Goal: Task Accomplishment & Management: Use online tool/utility

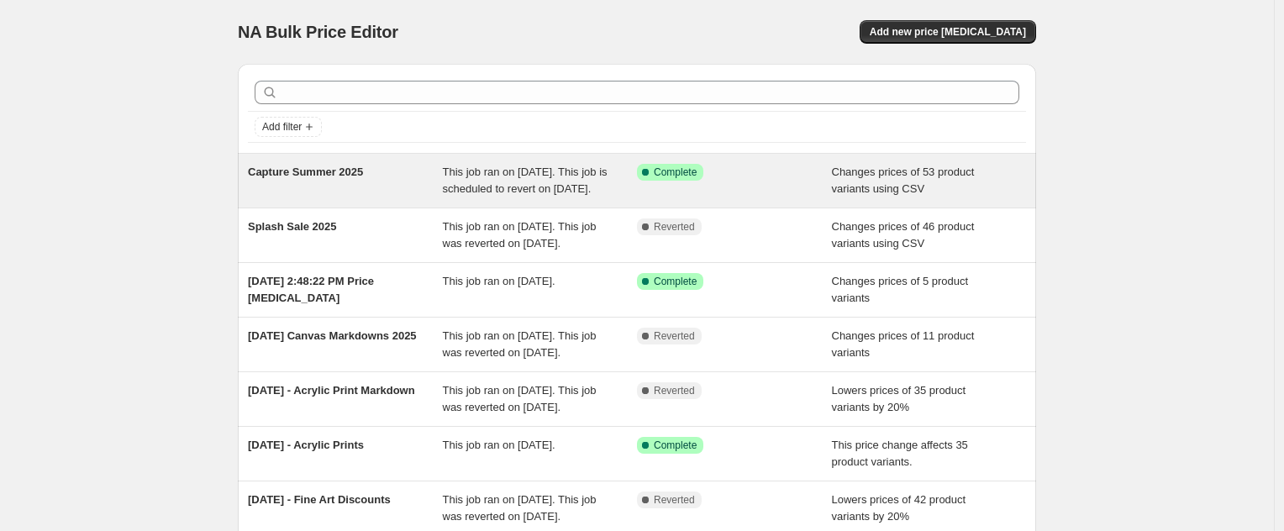
click at [347, 170] on span "Capture Summer 2025" at bounding box center [305, 172] width 115 height 13
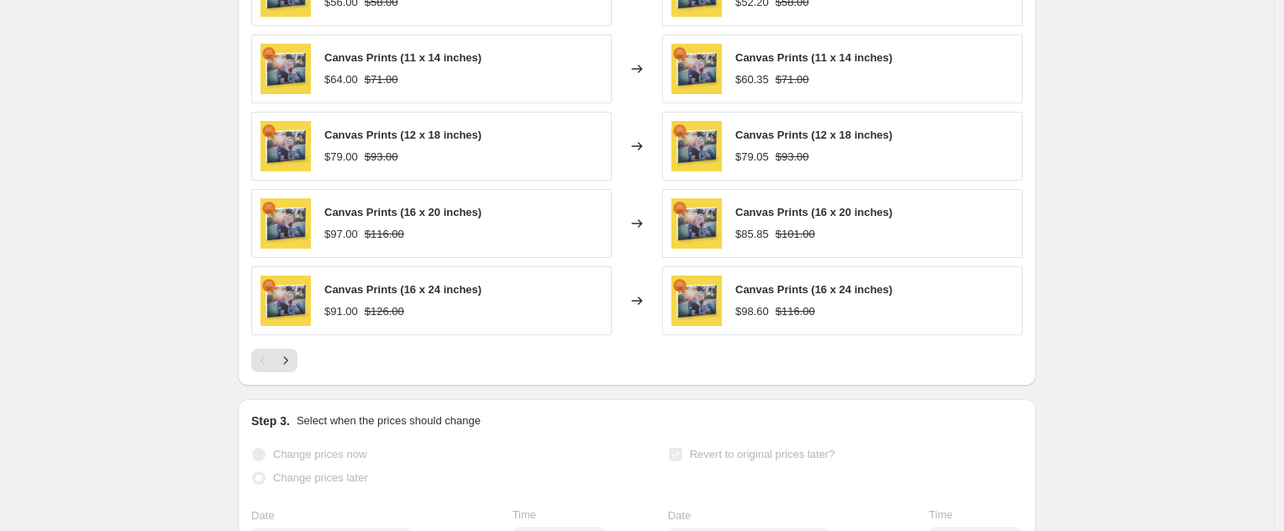
scroll to position [652, 0]
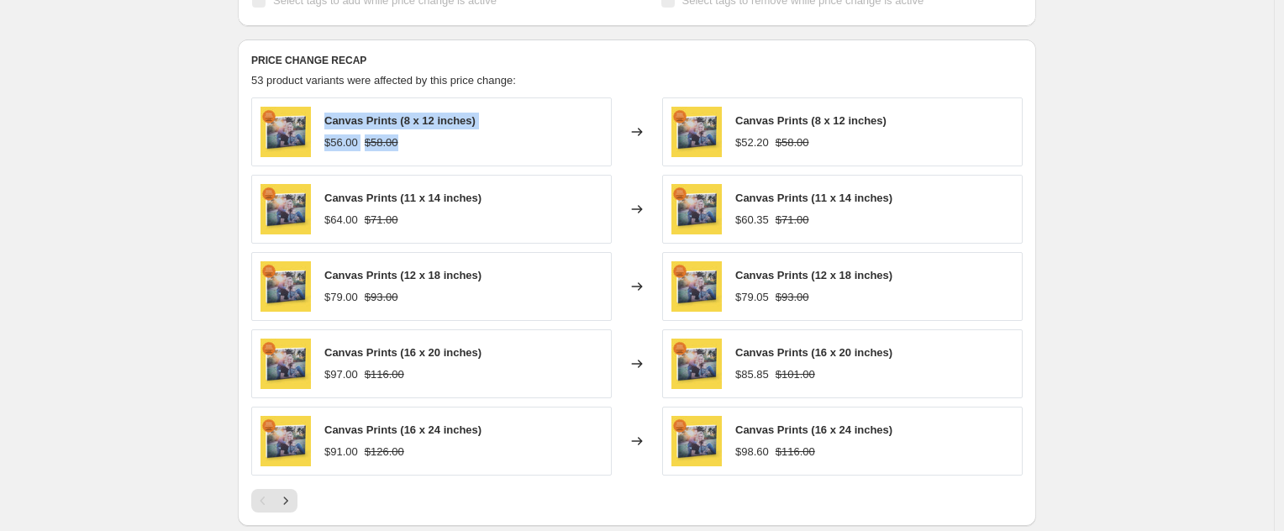
drag, startPoint x: 330, startPoint y: 138, endPoint x: 445, endPoint y: 167, distance: 118.0
click at [445, 151] on div "Canvas Prints (8 x 12 inches) $56.00 $58.00" at bounding box center [399, 132] width 151 height 39
click at [1143, 131] on div "Capture Summer 2025. This page is ready Capture Summer 2025 Success Complete Co…" at bounding box center [637, 206] width 1274 height 1716
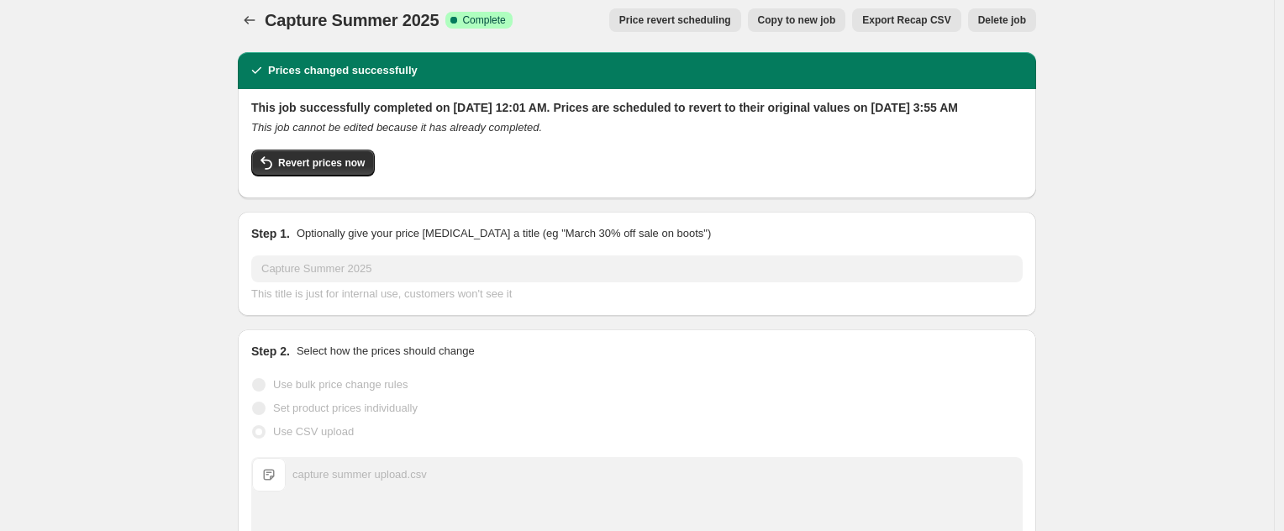
scroll to position [0, 0]
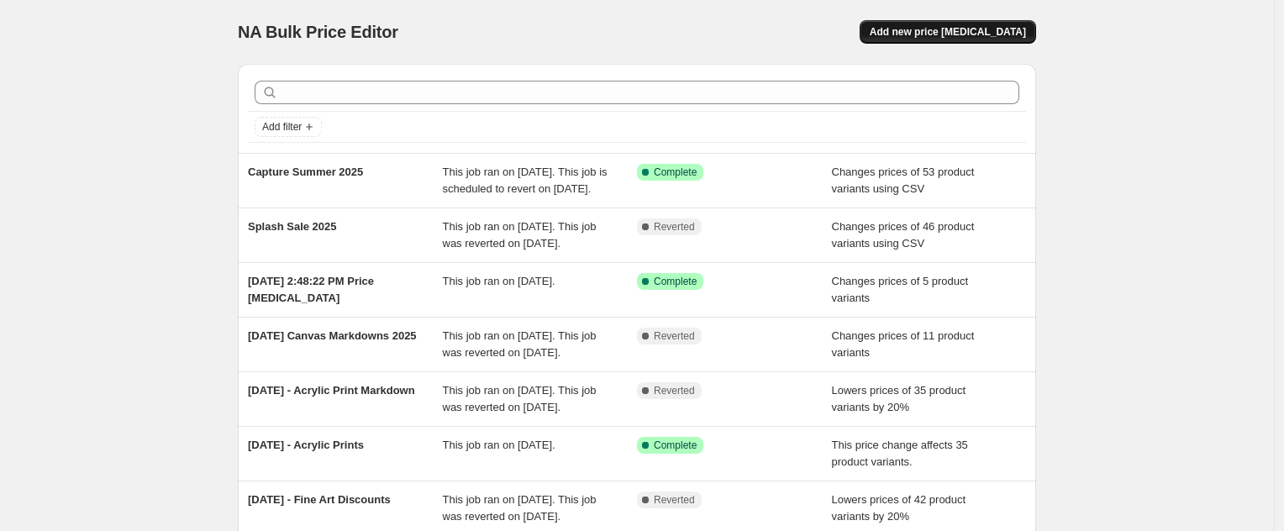
click at [971, 26] on span "Add new price [MEDICAL_DATA]" at bounding box center [948, 31] width 156 height 13
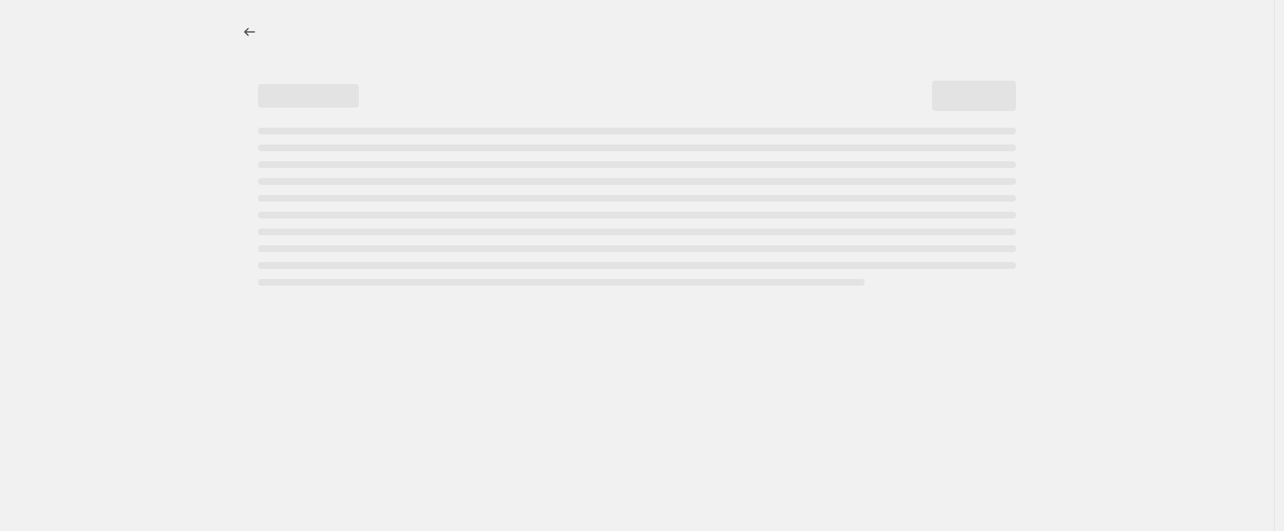
select select "percentage"
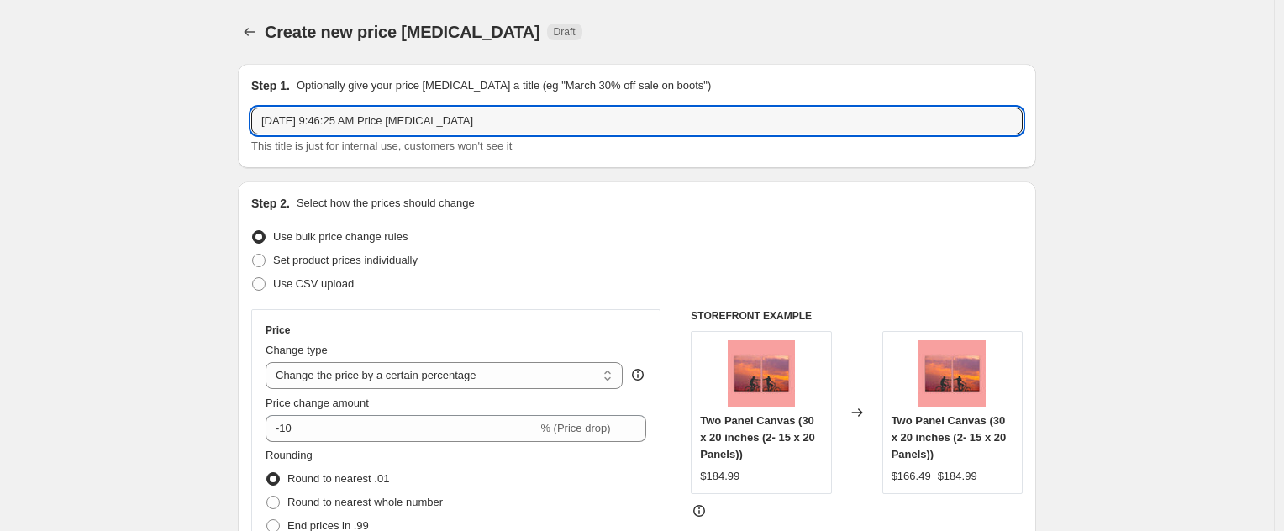
drag, startPoint x: 541, startPoint y: 129, endPoint x: 3, endPoint y: 74, distance: 541.5
type input "Capture Summer 2025 V2"
click at [325, 281] on span "Use CSV upload" at bounding box center [313, 283] width 81 height 13
click at [253, 278] on input "Use CSV upload" at bounding box center [252, 277] width 1 height 1
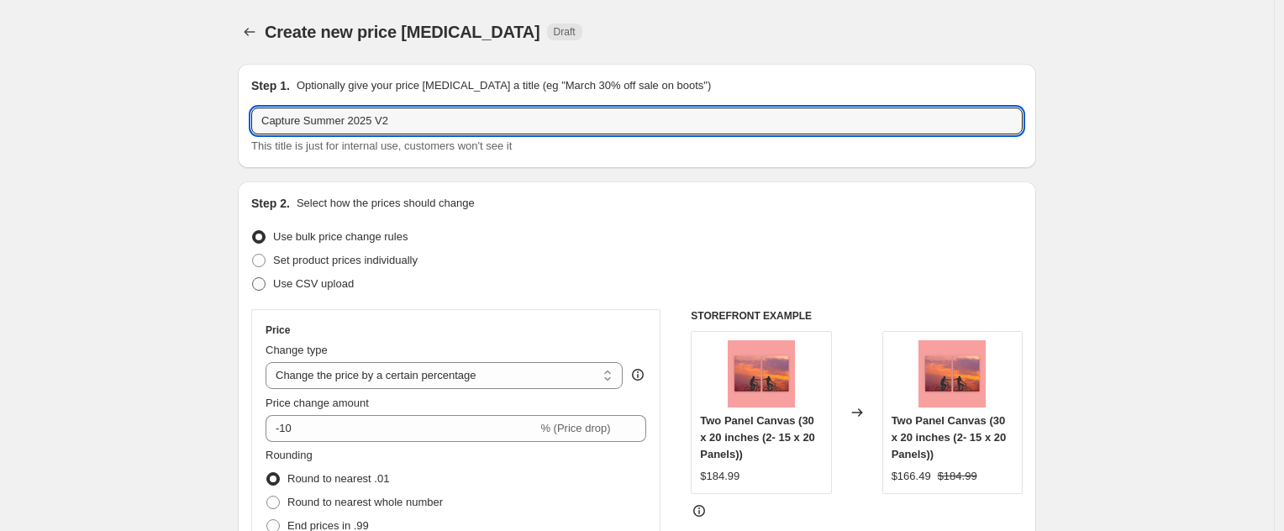
radio input "true"
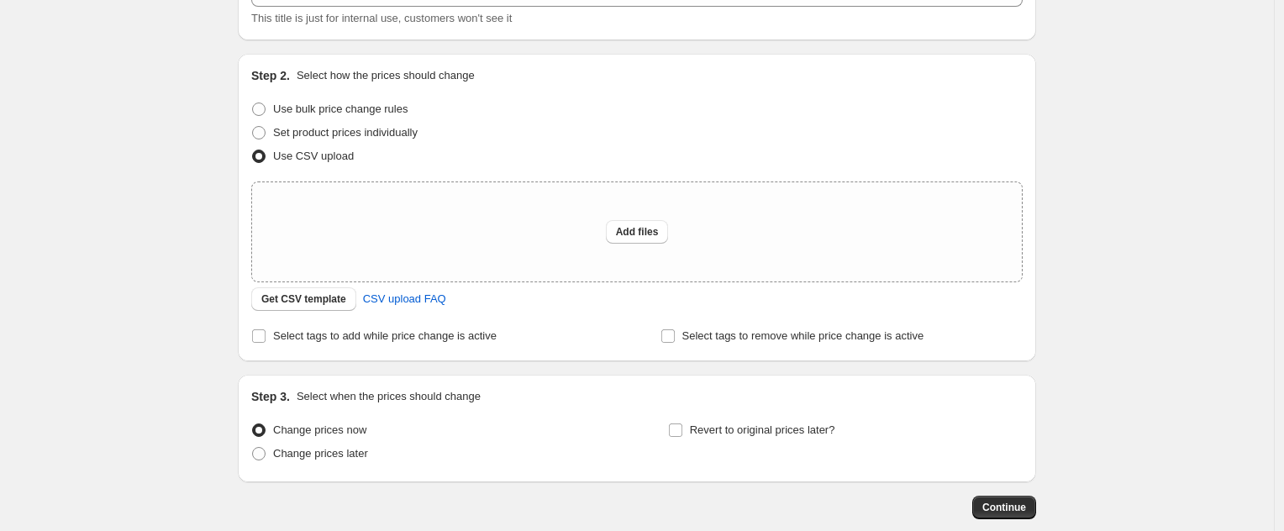
scroll to position [130, 0]
click at [300, 295] on span "Get CSV template" at bounding box center [303, 296] width 85 height 13
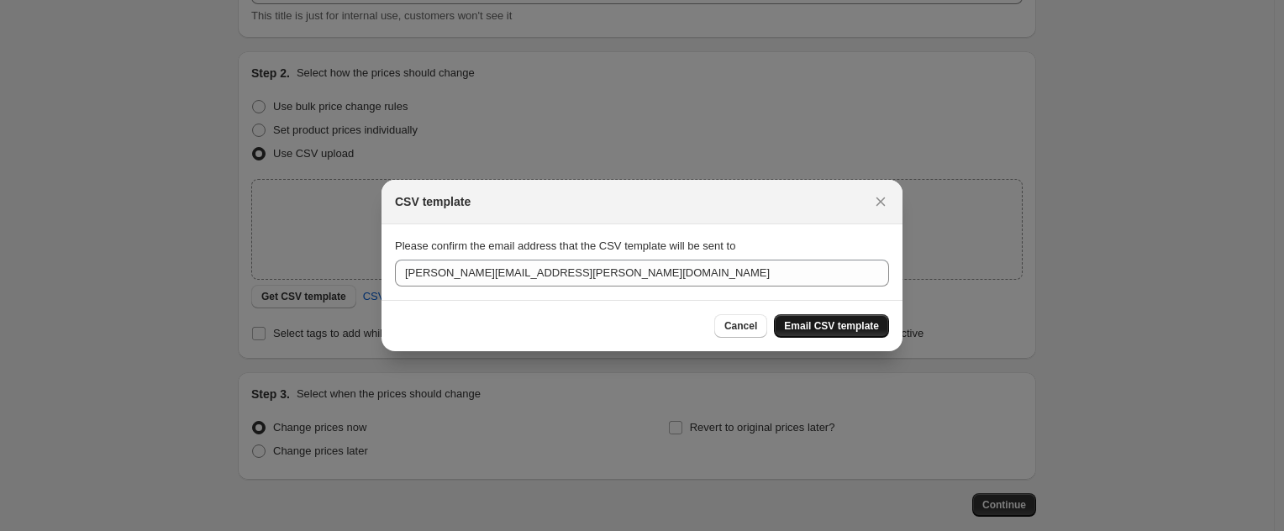
click at [849, 321] on span "Email CSV template" at bounding box center [831, 325] width 95 height 13
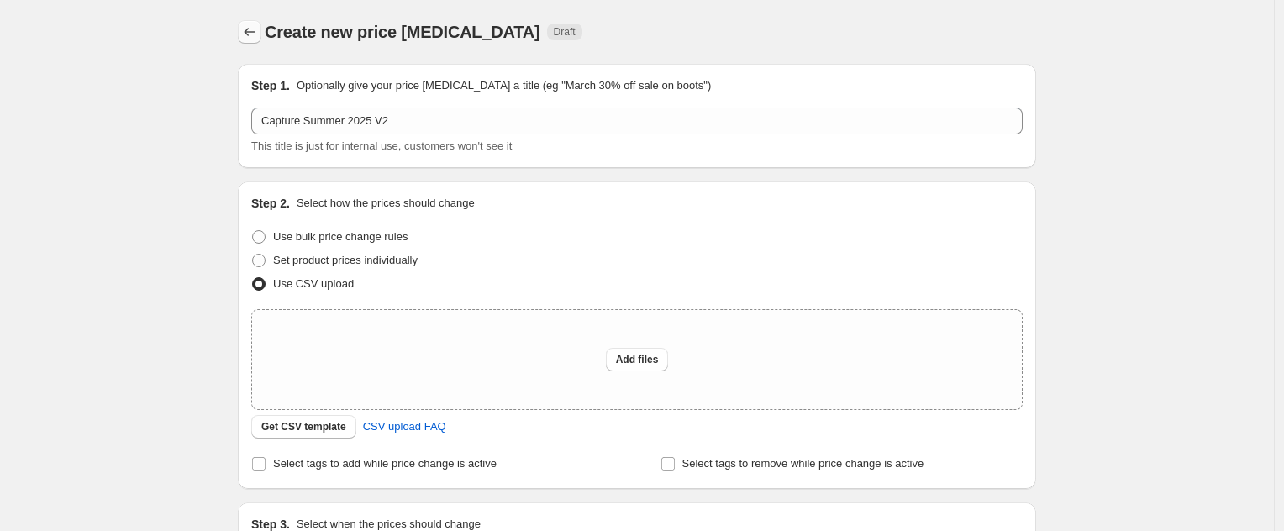
click at [252, 30] on icon "Price change jobs" at bounding box center [249, 32] width 17 height 17
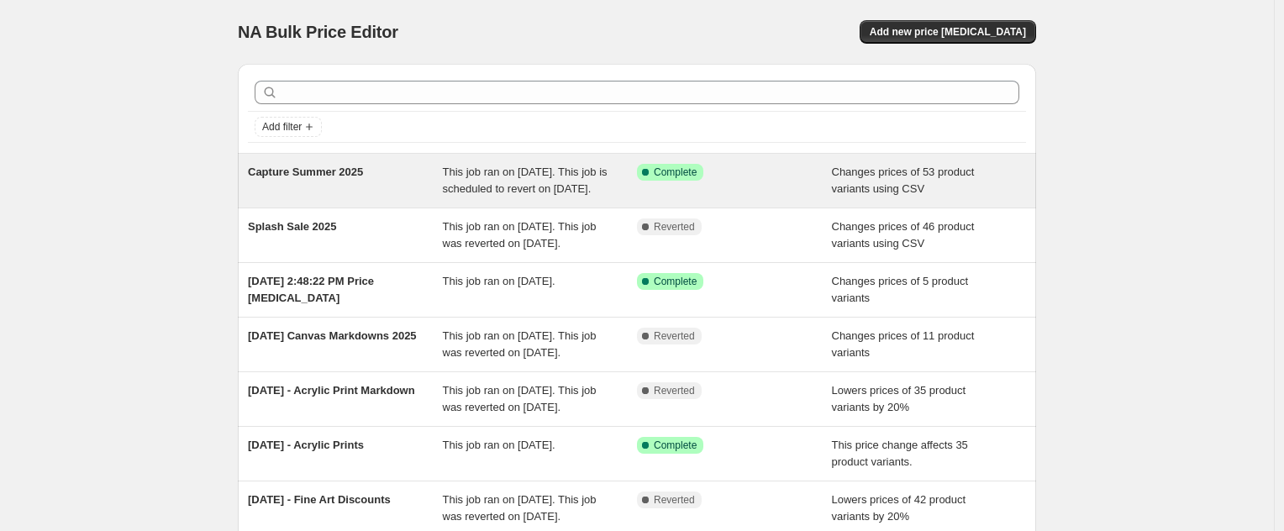
click at [361, 171] on span "Capture Summer 2025" at bounding box center [305, 172] width 115 height 13
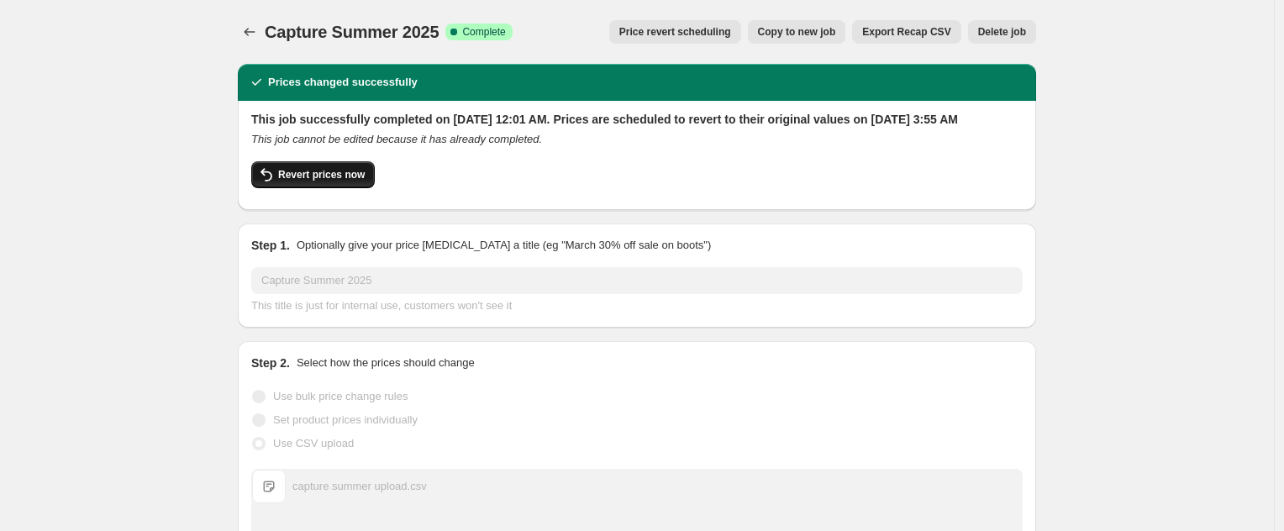
click at [324, 182] on span "Revert prices now" at bounding box center [321, 174] width 87 height 13
checkbox input "false"
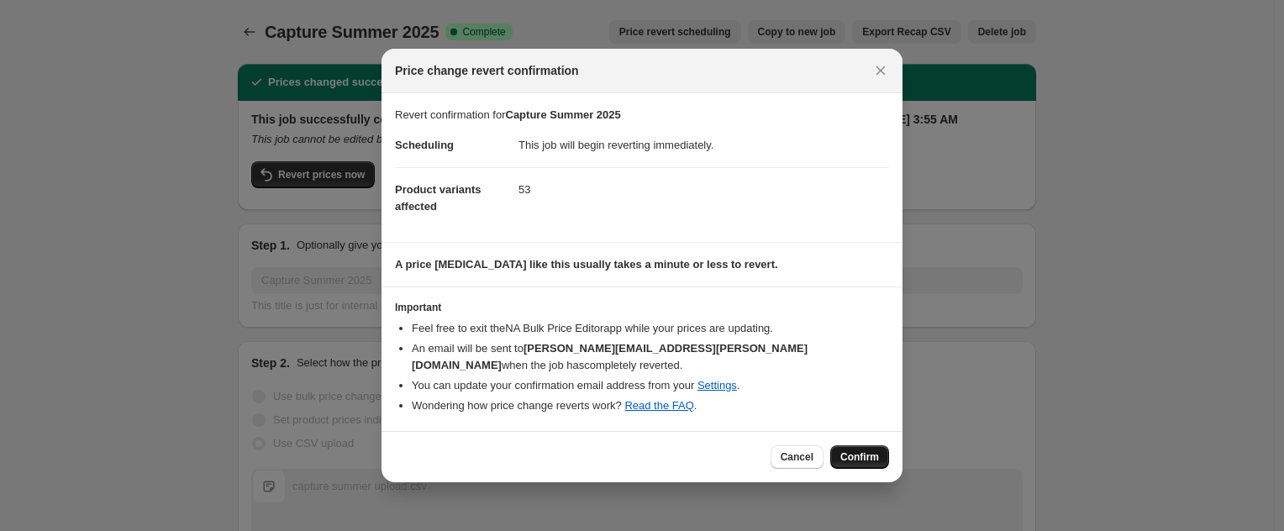
click at [877, 454] on span "Confirm" at bounding box center [860, 457] width 39 height 13
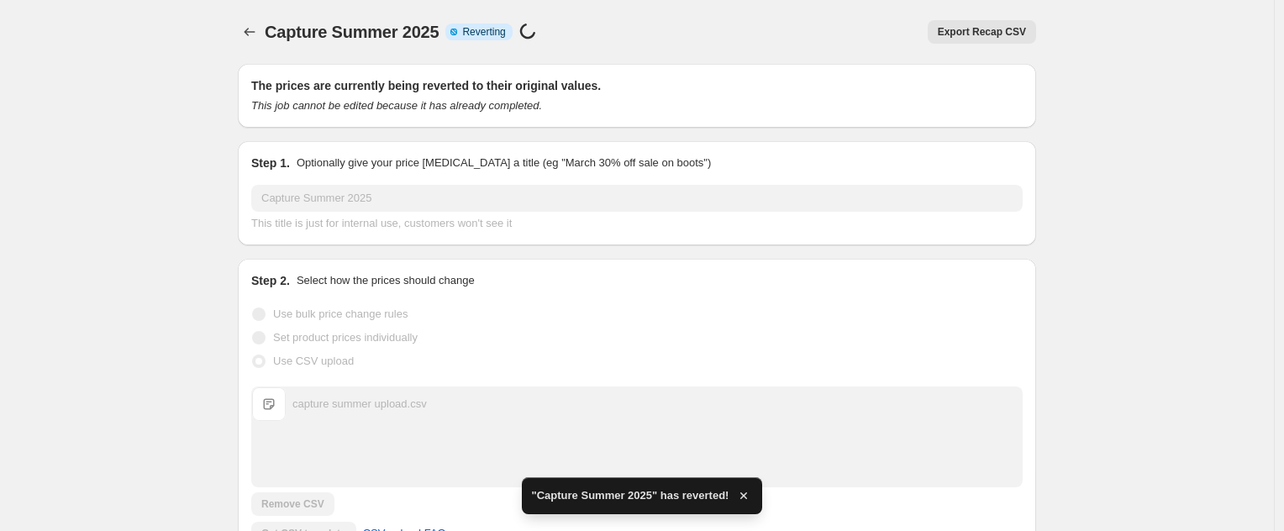
checkbox input "true"
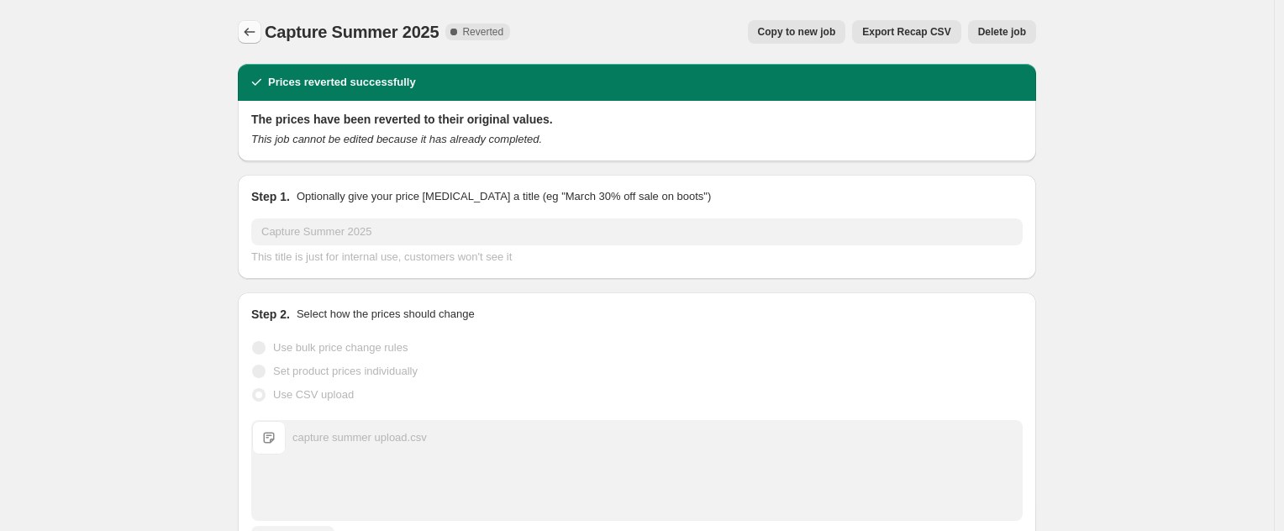
click at [250, 34] on icon "Price change jobs" at bounding box center [249, 32] width 17 height 17
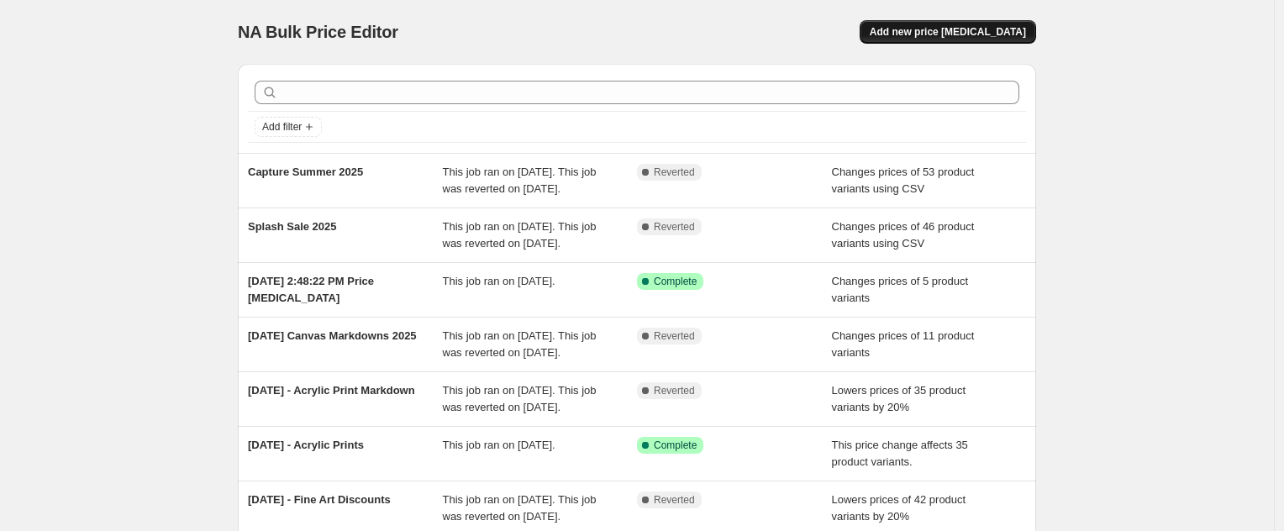
click at [959, 37] on span "Add new price [MEDICAL_DATA]" at bounding box center [948, 31] width 156 height 13
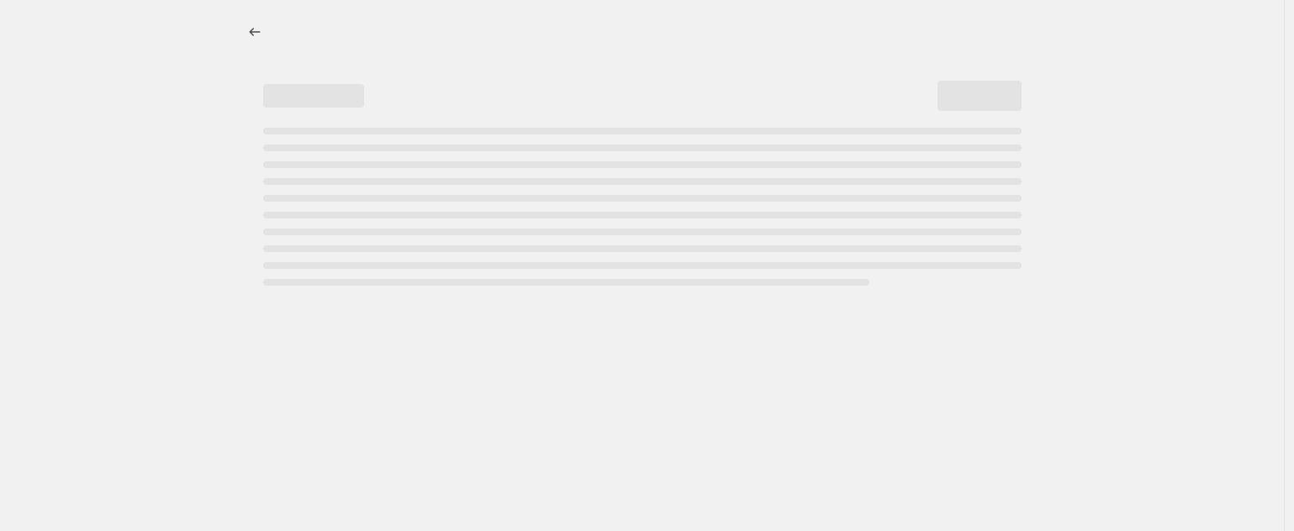
select select "percentage"
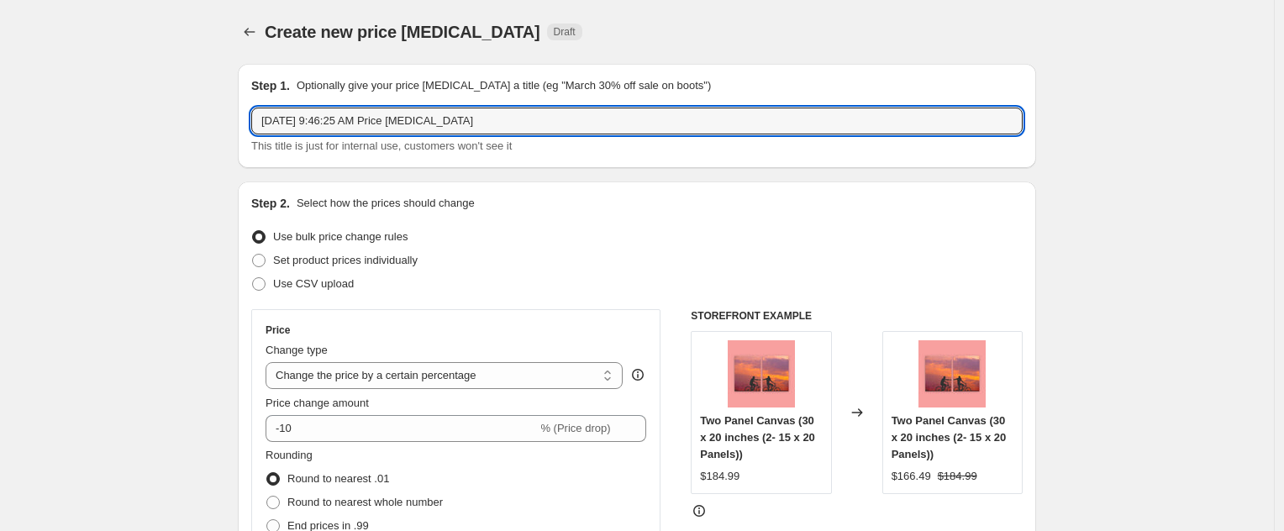
drag, startPoint x: 524, startPoint y: 124, endPoint x: 19, endPoint y: 132, distance: 505.2
drag, startPoint x: 504, startPoint y: 119, endPoint x: 207, endPoint y: 102, distance: 298.1
click at [277, 117] on input "CApture Summer V2" at bounding box center [637, 121] width 772 height 27
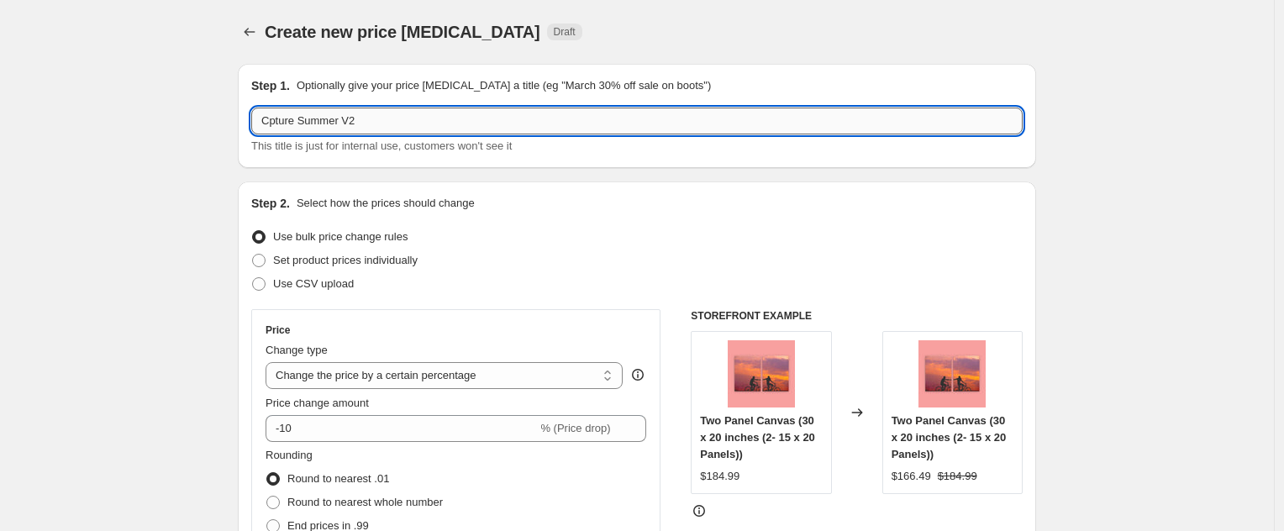
click at [350, 124] on input "Cpture Summer V2" at bounding box center [637, 121] width 772 height 27
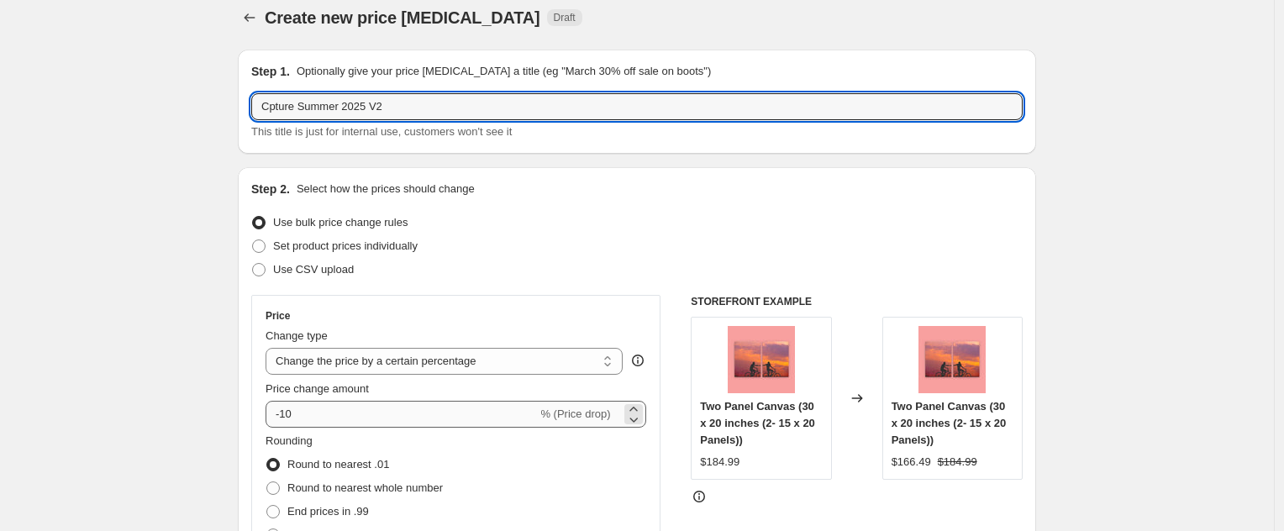
scroll to position [208, 0]
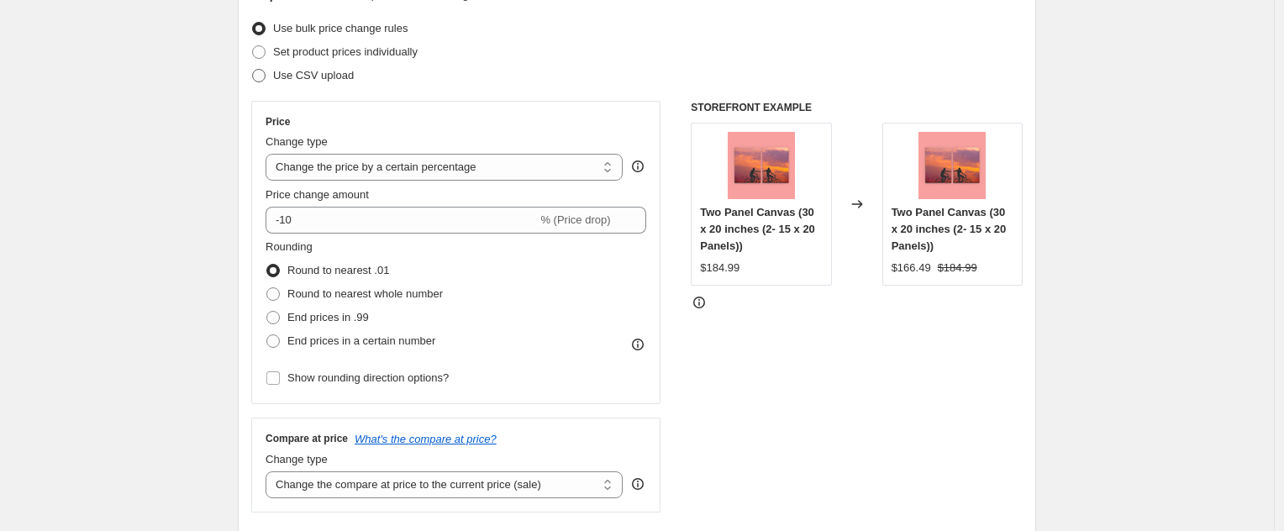
type input "Cpture Summer 2025 V2"
click at [328, 73] on span "Use CSV upload" at bounding box center [313, 75] width 81 height 13
click at [253, 70] on input "Use CSV upload" at bounding box center [252, 69] width 1 height 1
radio input "true"
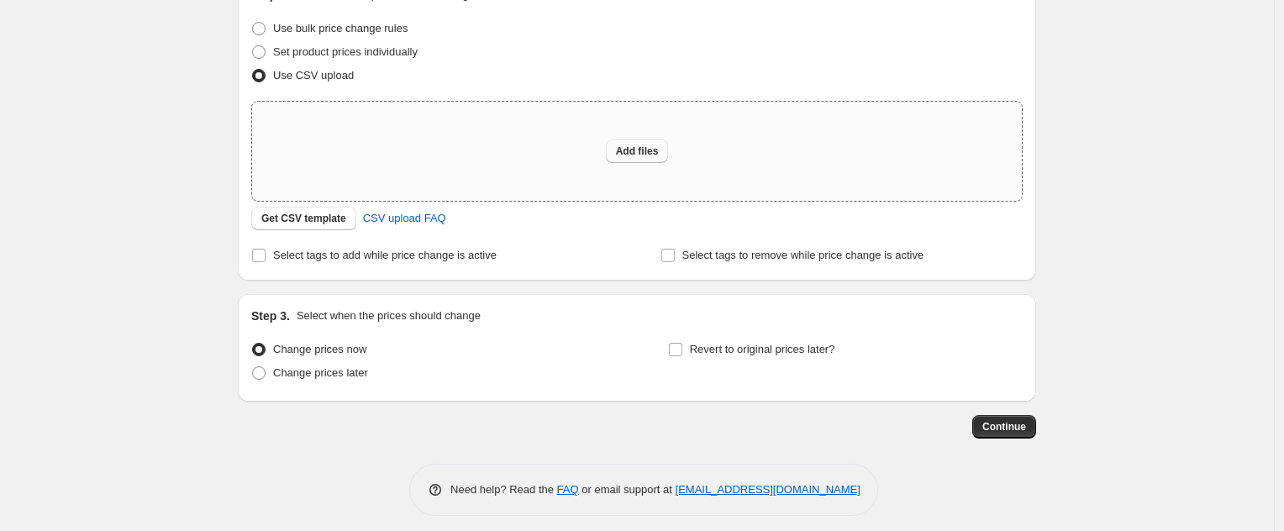
click at [634, 150] on span "Add files" at bounding box center [637, 151] width 43 height 13
type input "C:\fakepath\capture summer V2.csv"
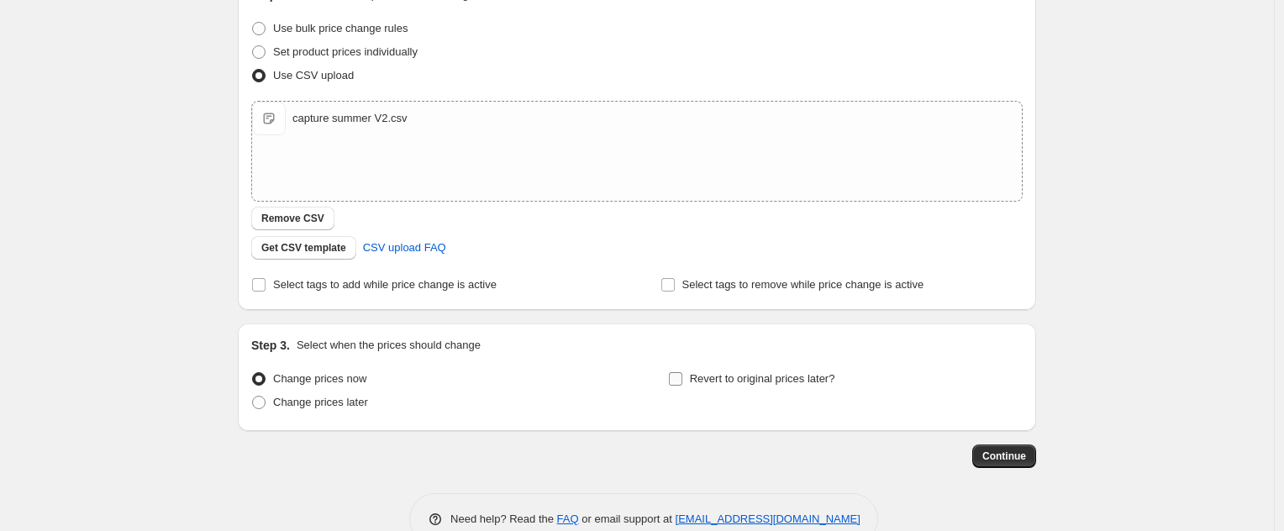
click at [683, 380] on input "Revert to original prices later?" at bounding box center [675, 378] width 13 height 13
checkbox input "true"
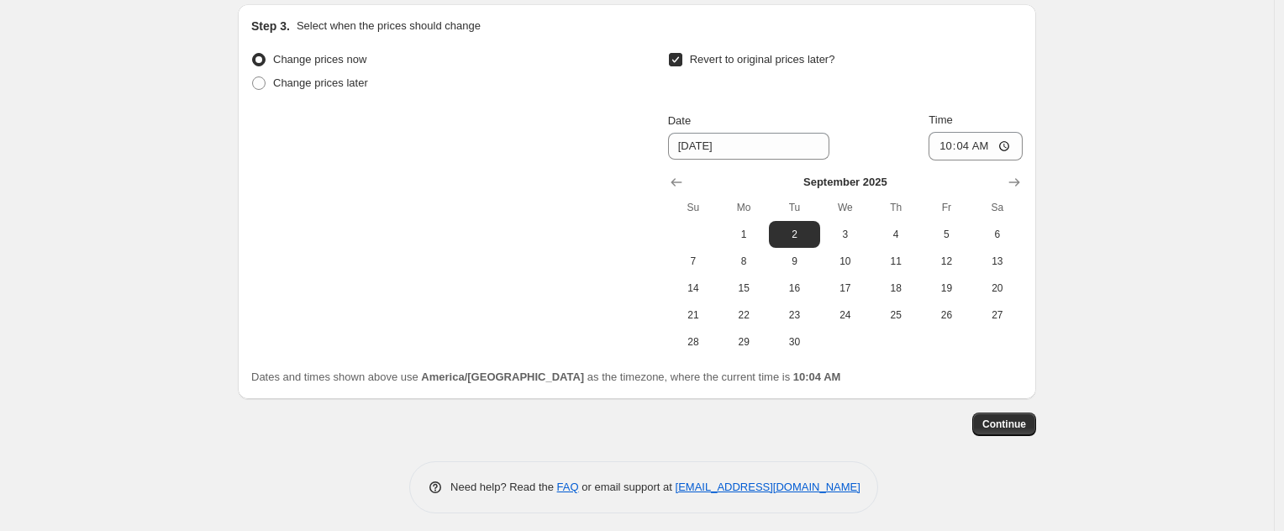
scroll to position [535, 0]
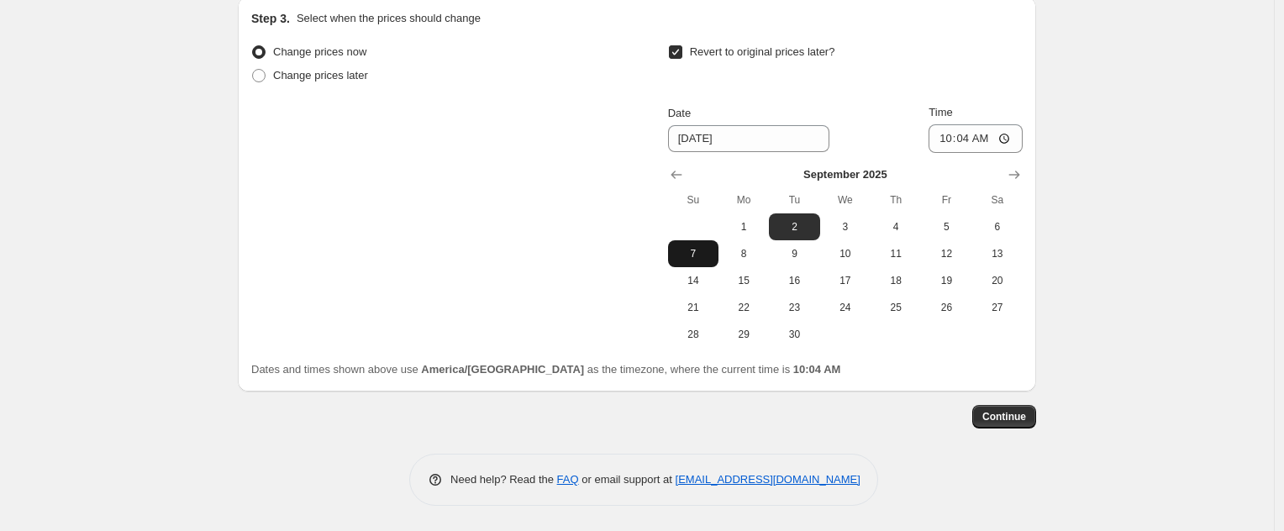
click at [704, 254] on span "7" at bounding box center [693, 253] width 37 height 13
type input "[DATE]"
click at [943, 141] on input "10:04" at bounding box center [976, 138] width 94 height 29
type input "03:35"
click at [1004, 414] on span "Continue" at bounding box center [1005, 416] width 44 height 13
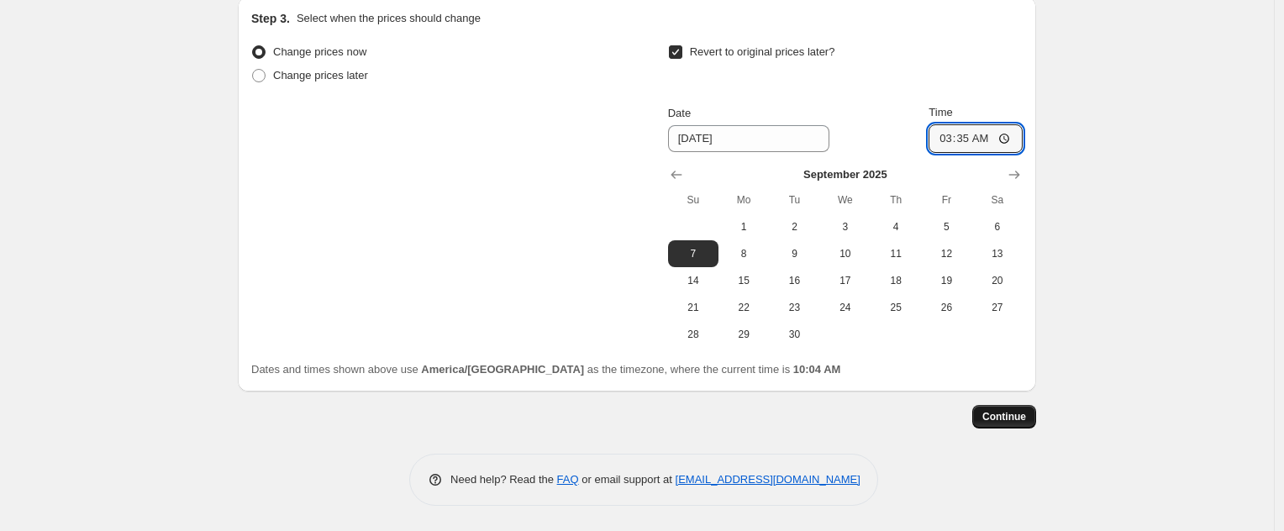
scroll to position [0, 0]
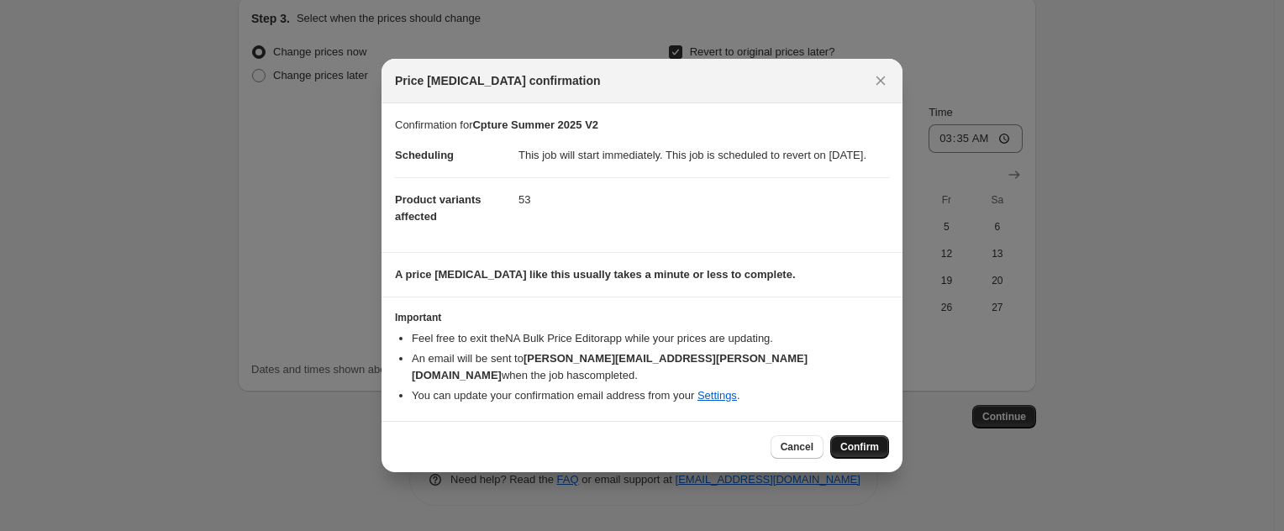
click at [856, 443] on span "Confirm" at bounding box center [860, 446] width 39 height 13
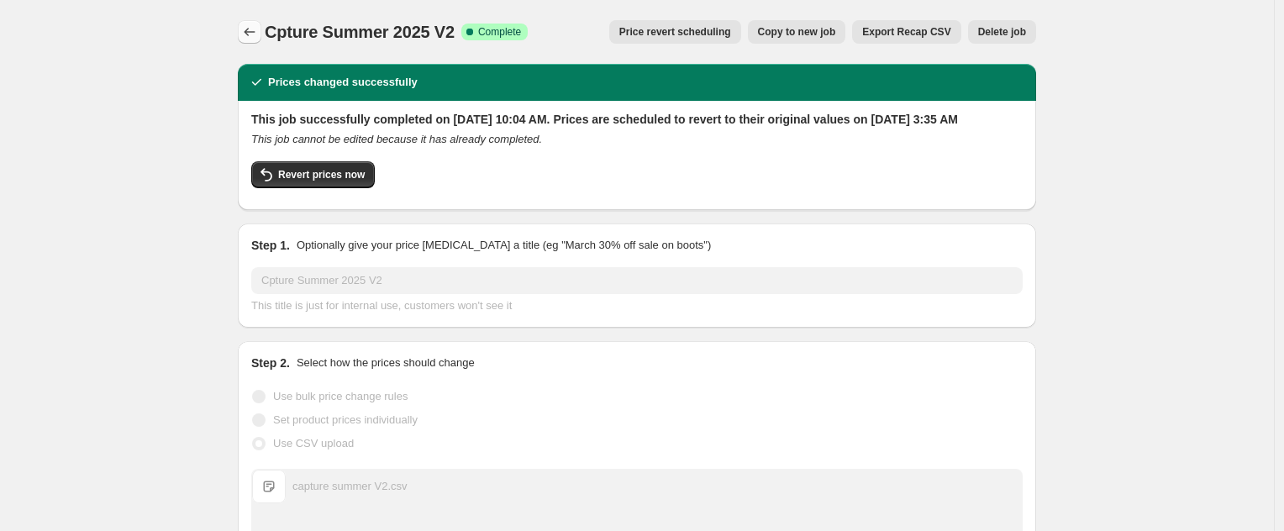
click at [252, 30] on icon "Price change jobs" at bounding box center [249, 32] width 17 height 17
